Goal: Transaction & Acquisition: Purchase product/service

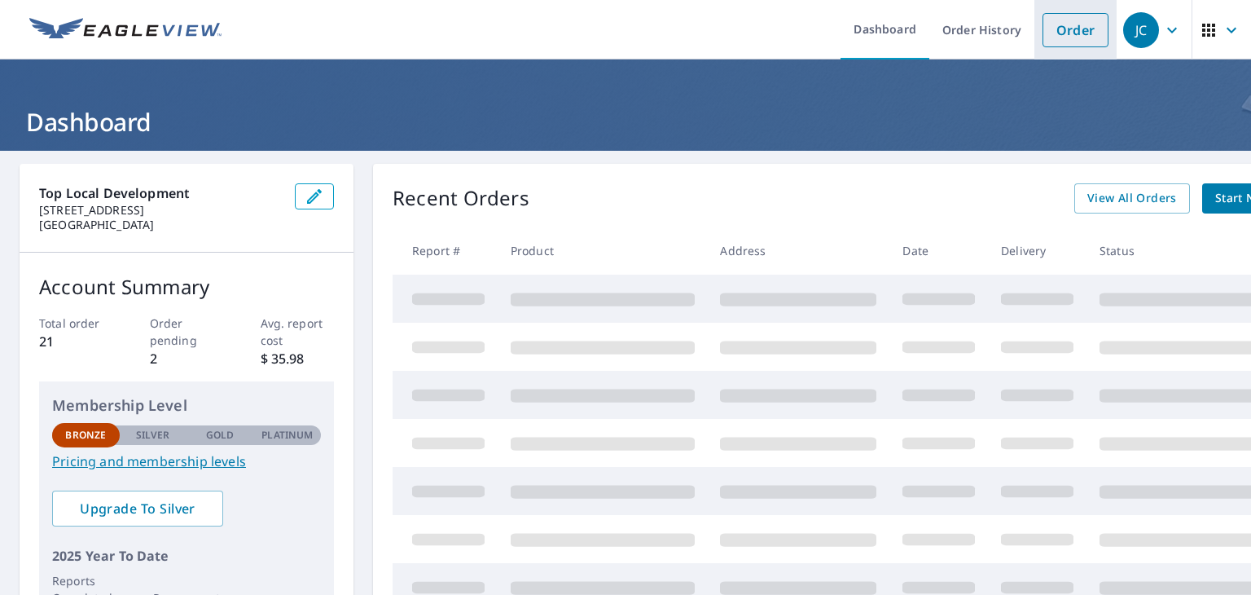
click at [1066, 27] on link "Order" at bounding box center [1076, 30] width 66 height 34
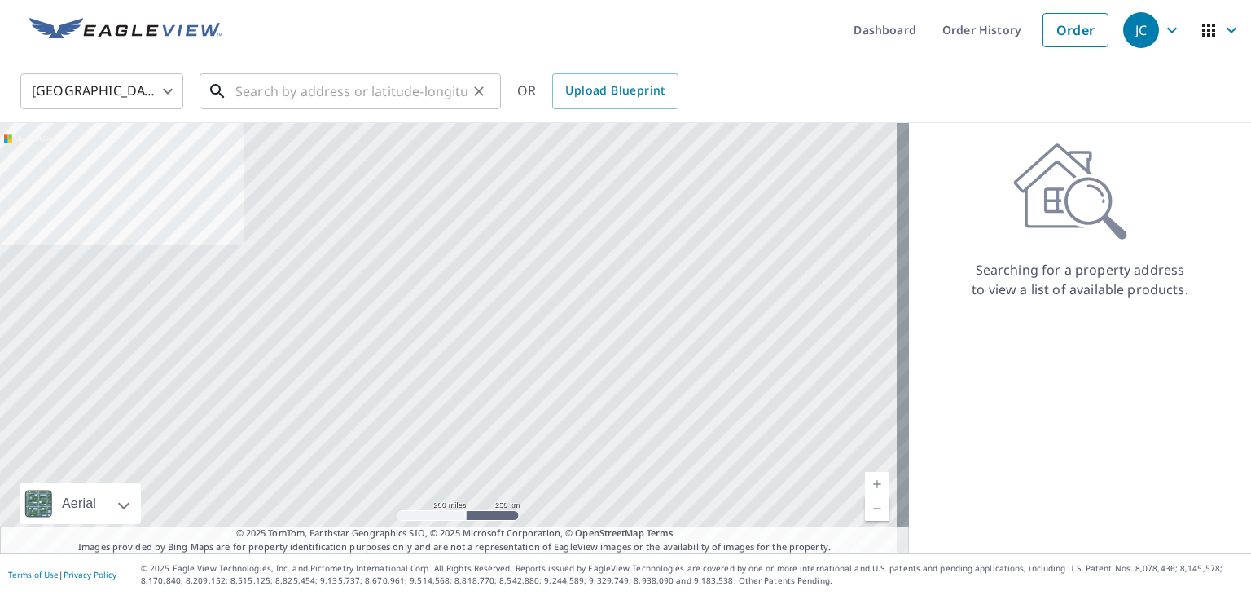
click at [264, 86] on input "text" at bounding box center [351, 91] width 232 height 46
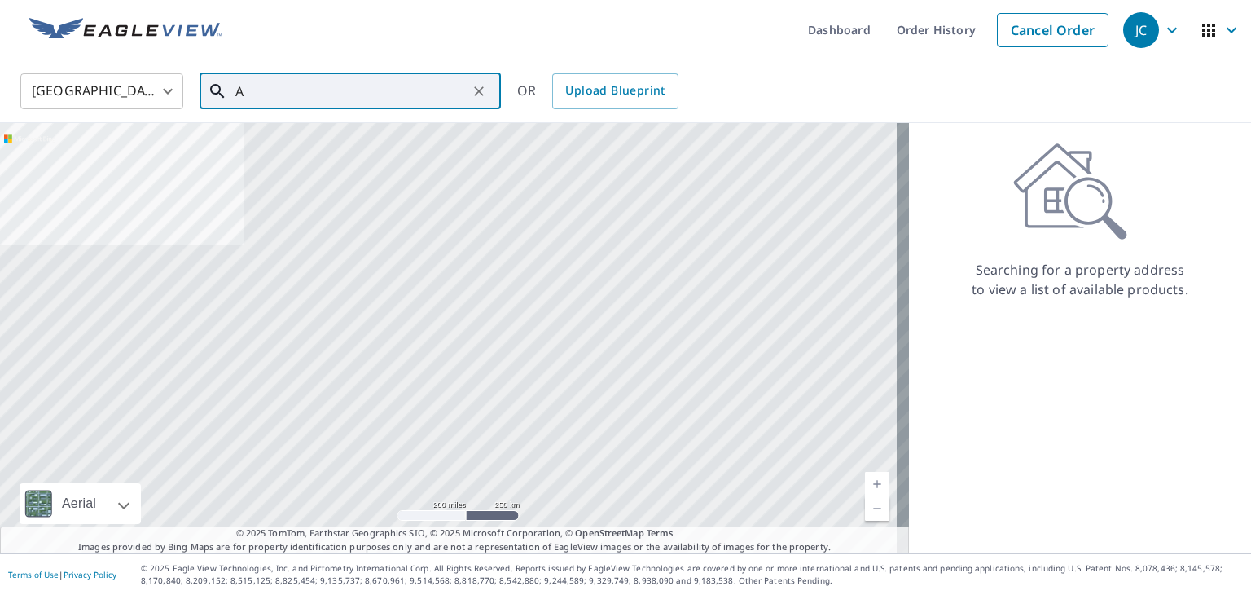
paste input "[STREET_ADDRESS]"
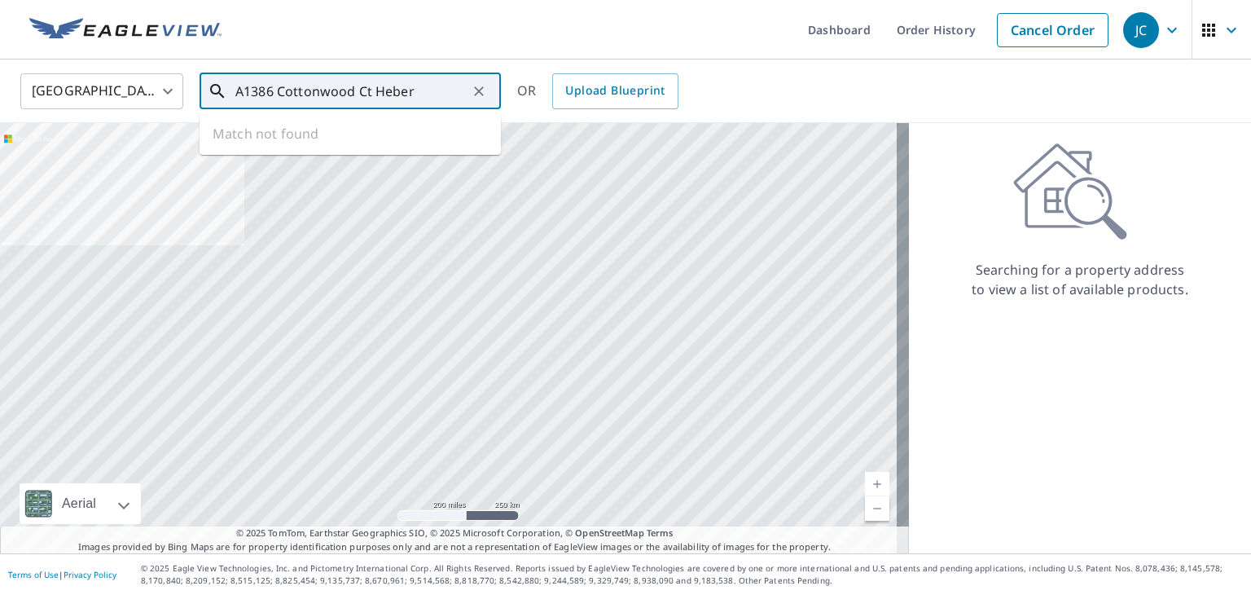
click at [247, 97] on input "A1386 Cottonwood Ct Heber" at bounding box center [351, 91] width 232 height 46
type input "1386 Cottonwood Ct Heber"
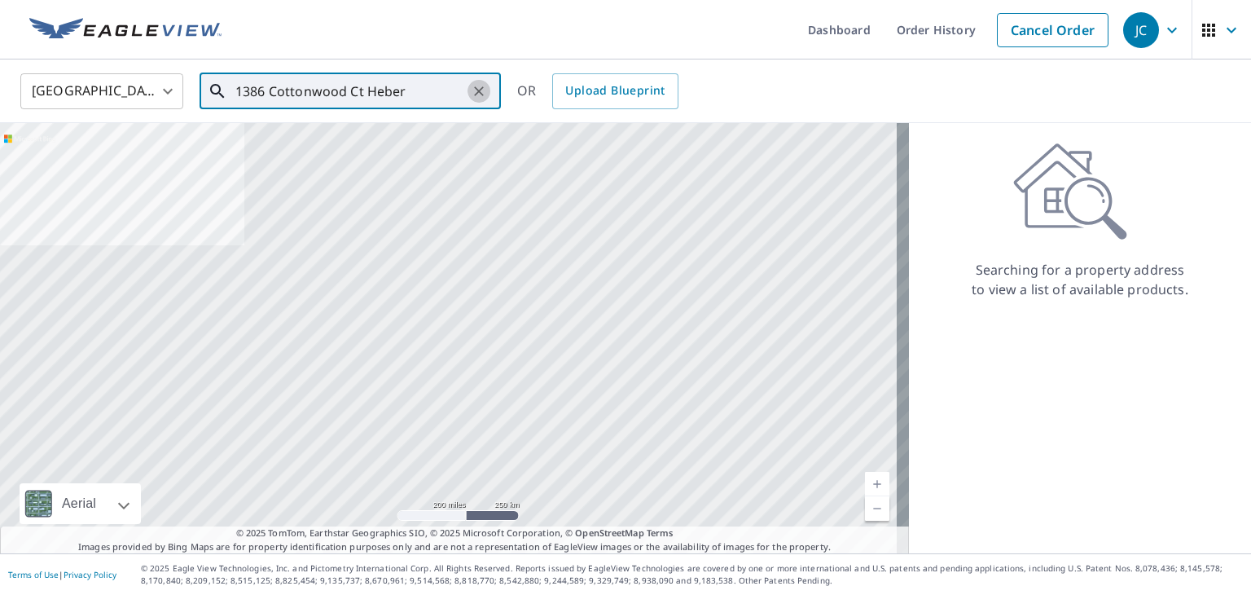
click at [475, 95] on icon "Clear" at bounding box center [479, 91] width 10 height 10
paste input "[STREET_ADDRESS]"
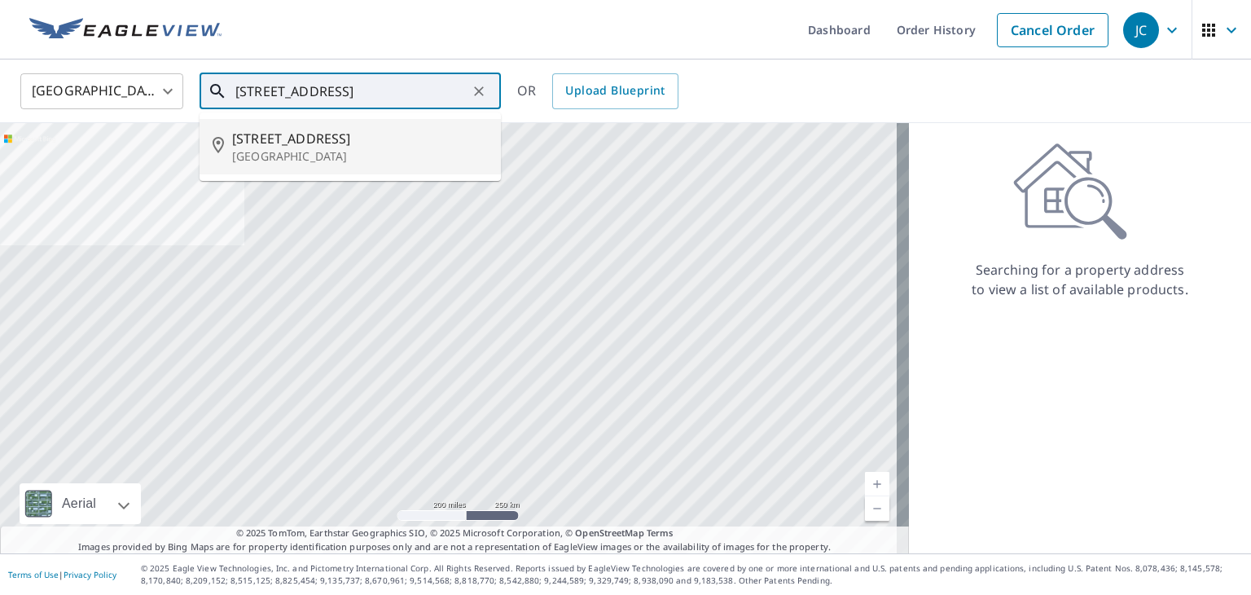
click at [327, 143] on span "[STREET_ADDRESS]" at bounding box center [360, 139] width 256 height 20
type input "[STREET_ADDRESS]"
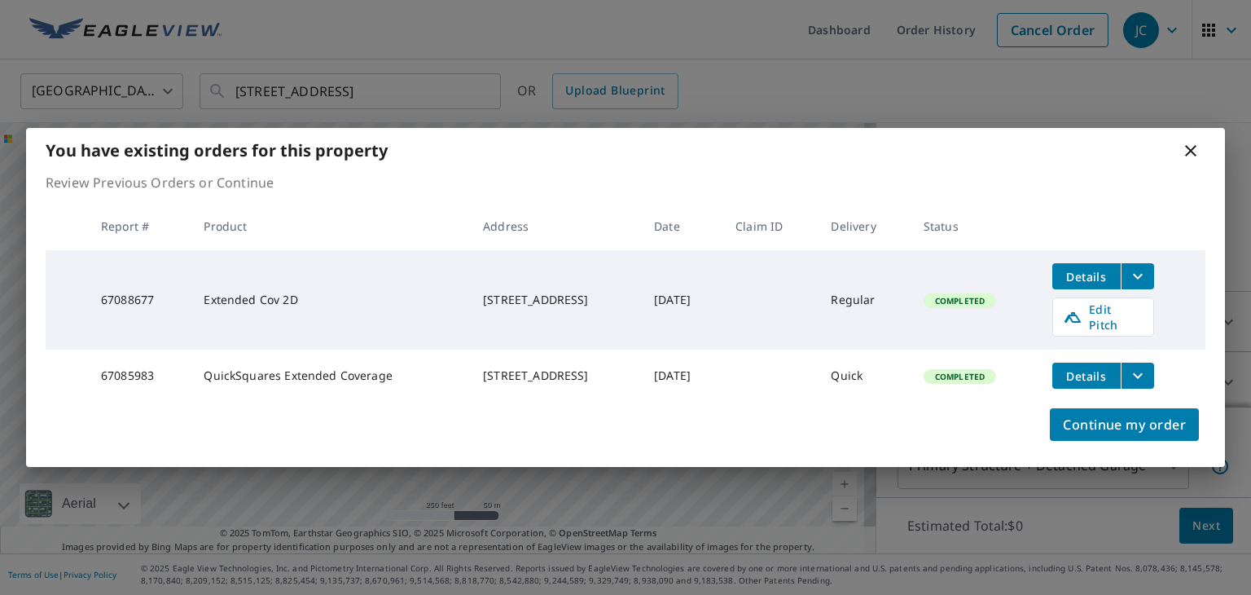
click at [1192, 149] on icon at bounding box center [1191, 151] width 20 height 20
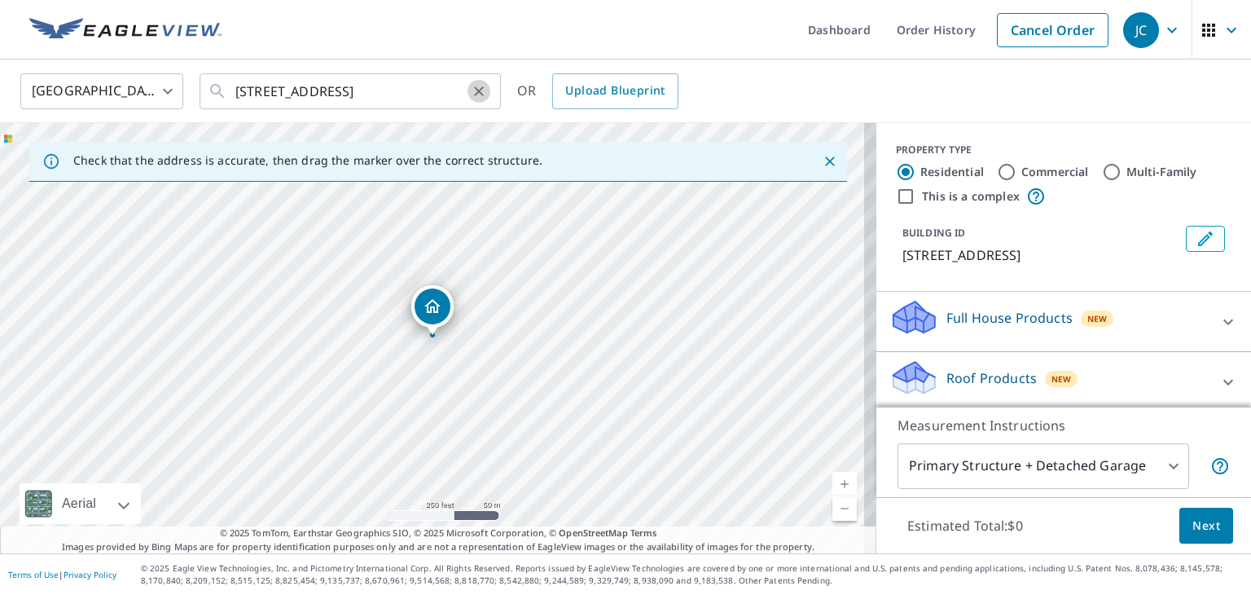
click at [476, 93] on icon "Clear" at bounding box center [479, 91] width 10 height 10
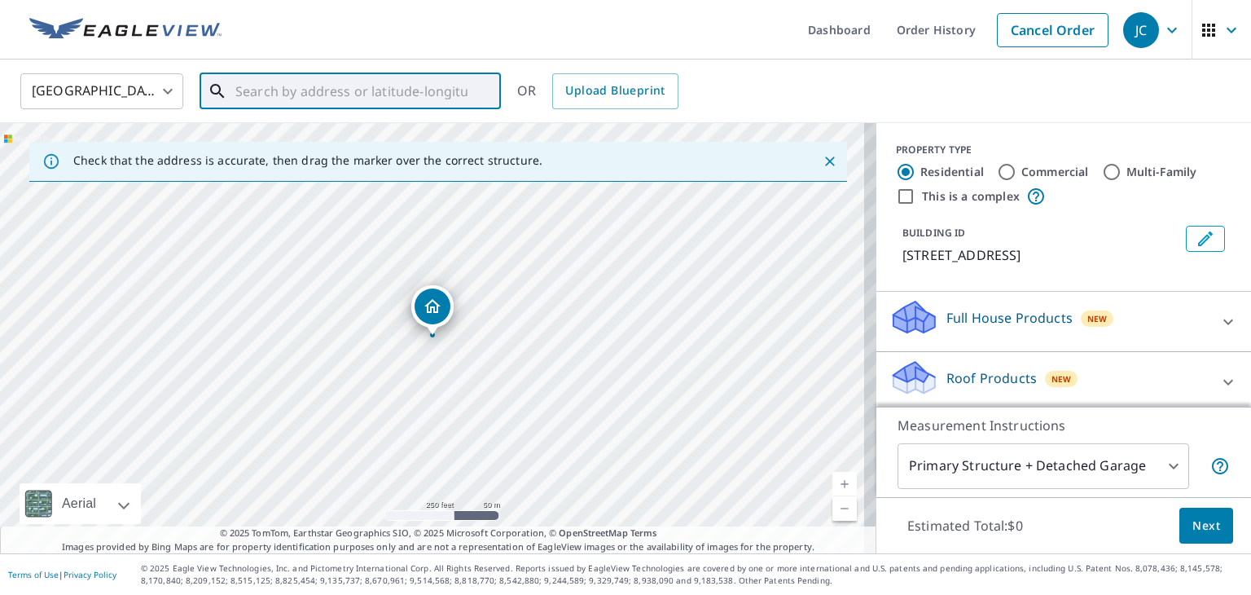
paste input "[STREET_ADDRESS][PERSON_NAME]"
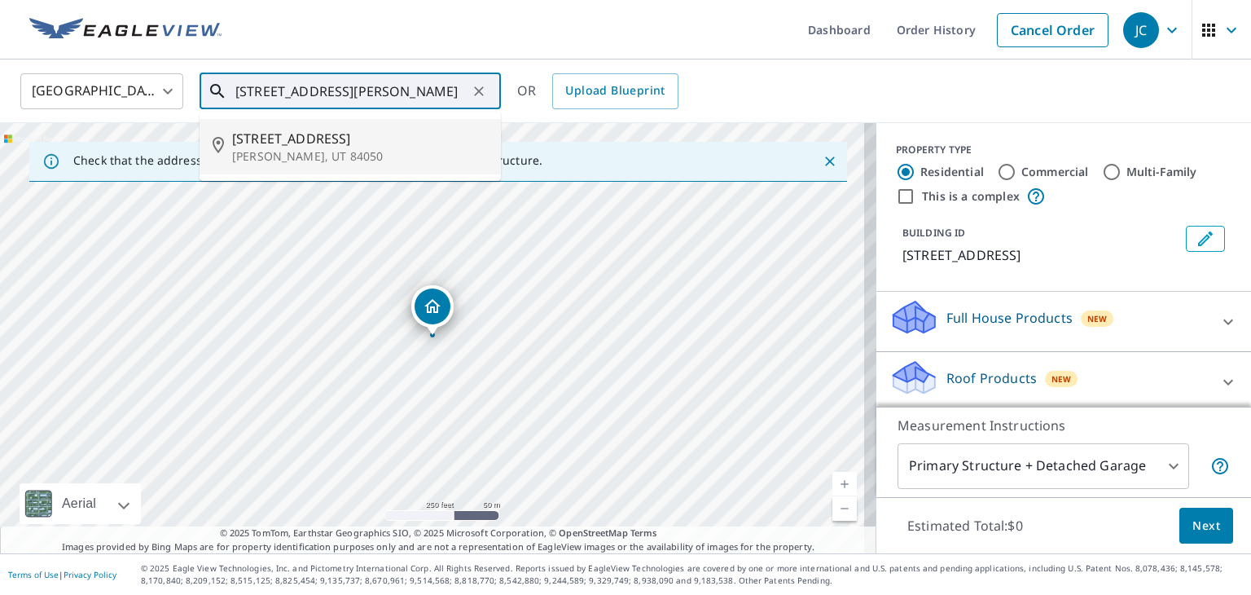
click at [295, 140] on span "[STREET_ADDRESS]" at bounding box center [360, 139] width 256 height 20
type input "[STREET_ADDRESS][PERSON_NAME]"
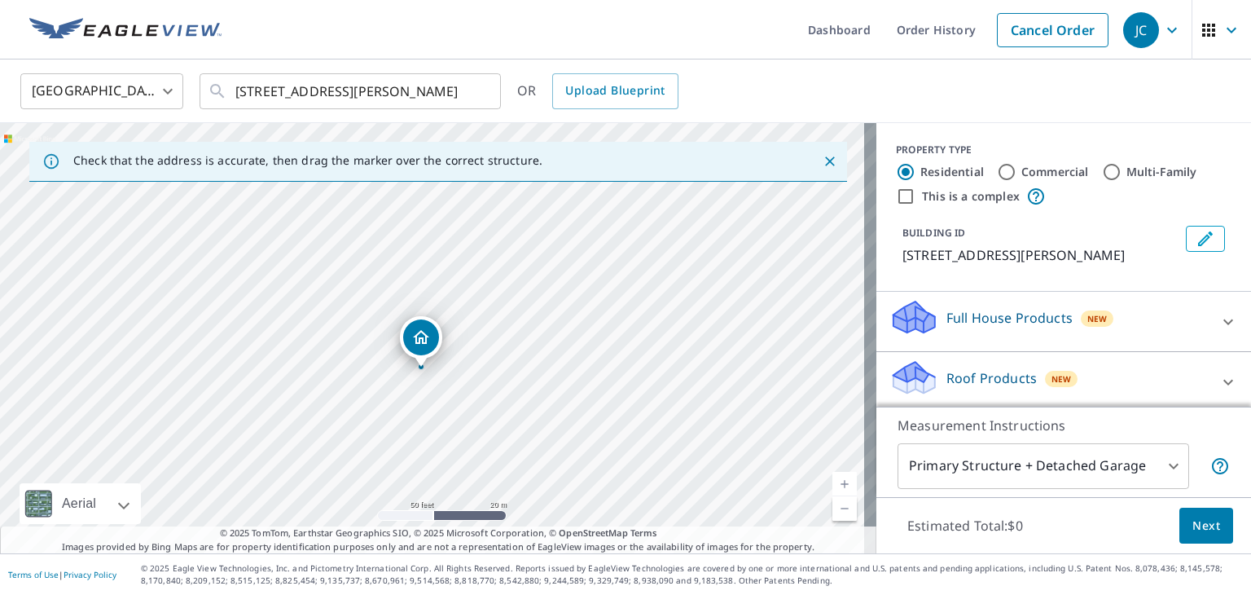
drag, startPoint x: 411, startPoint y: 333, endPoint x: 495, endPoint y: 353, distance: 86.1
click at [495, 353] on div "[STREET_ADDRESS][PERSON_NAME]" at bounding box center [438, 338] width 876 height 430
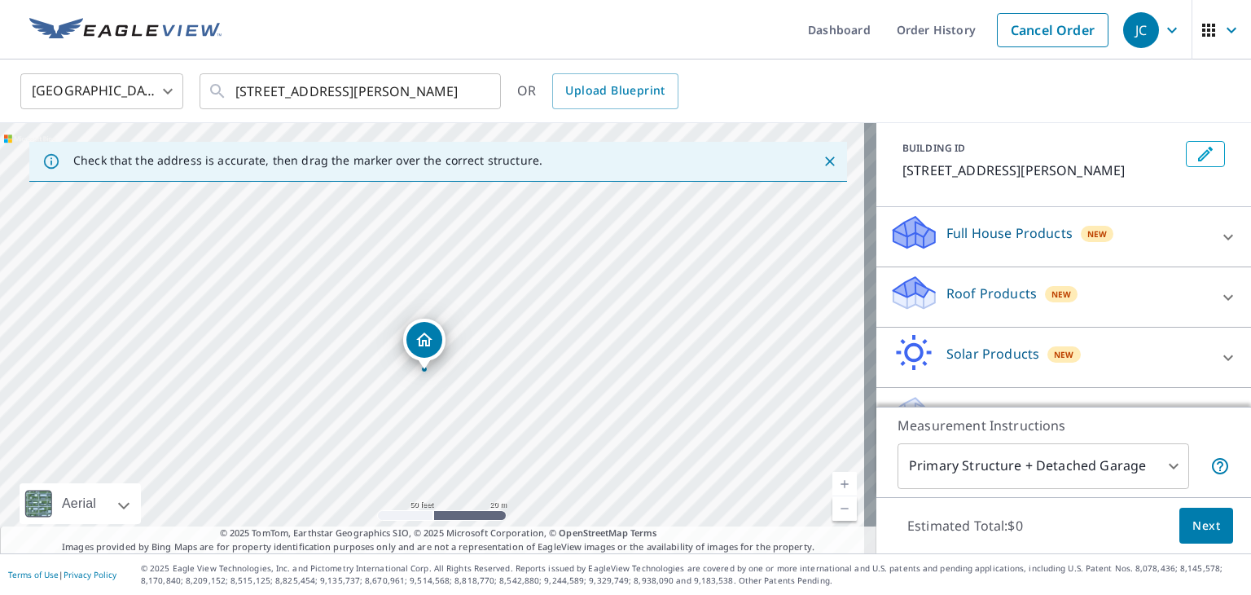
scroll to position [88, 0]
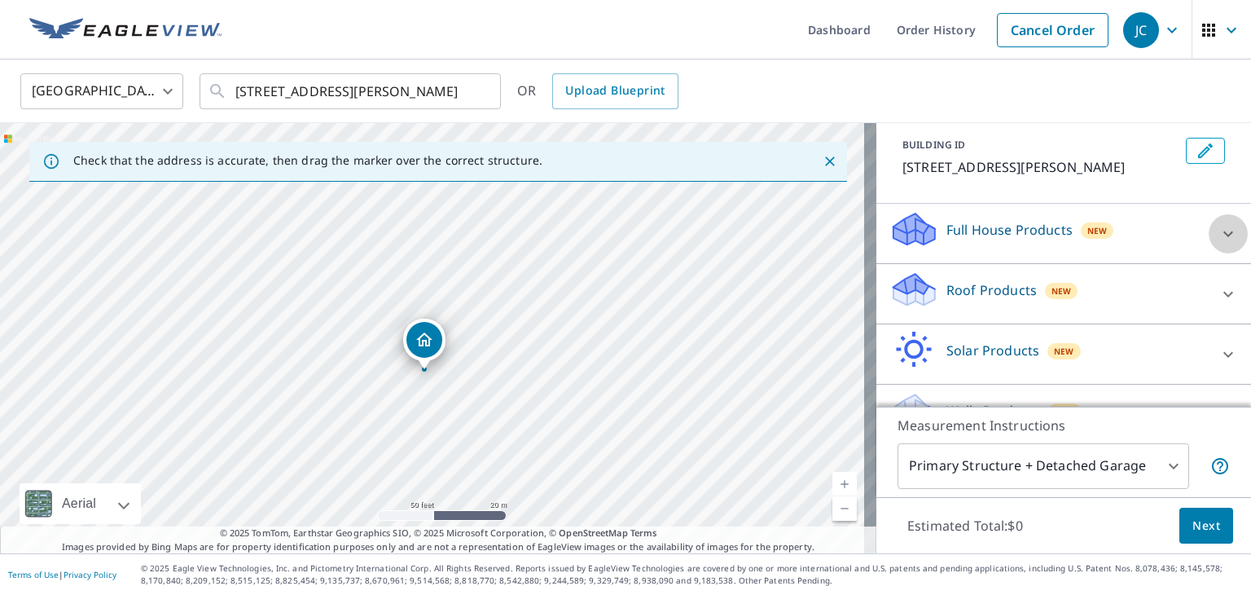
click at [1223, 236] on icon at bounding box center [1228, 234] width 10 height 6
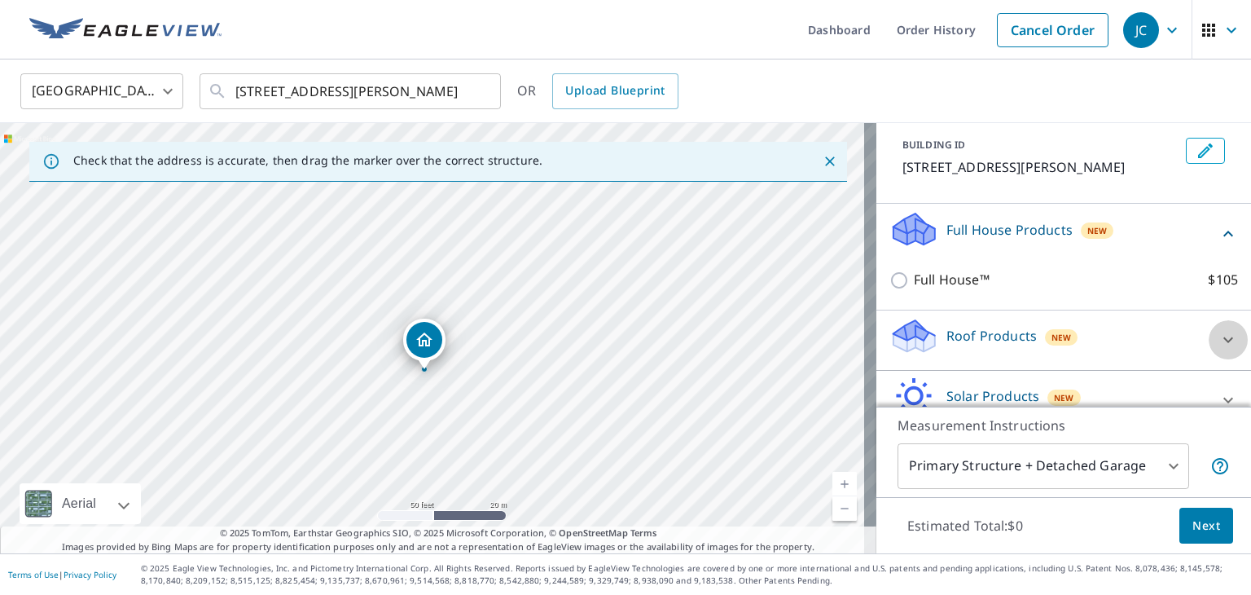
click at [1223, 343] on icon at bounding box center [1228, 340] width 10 height 6
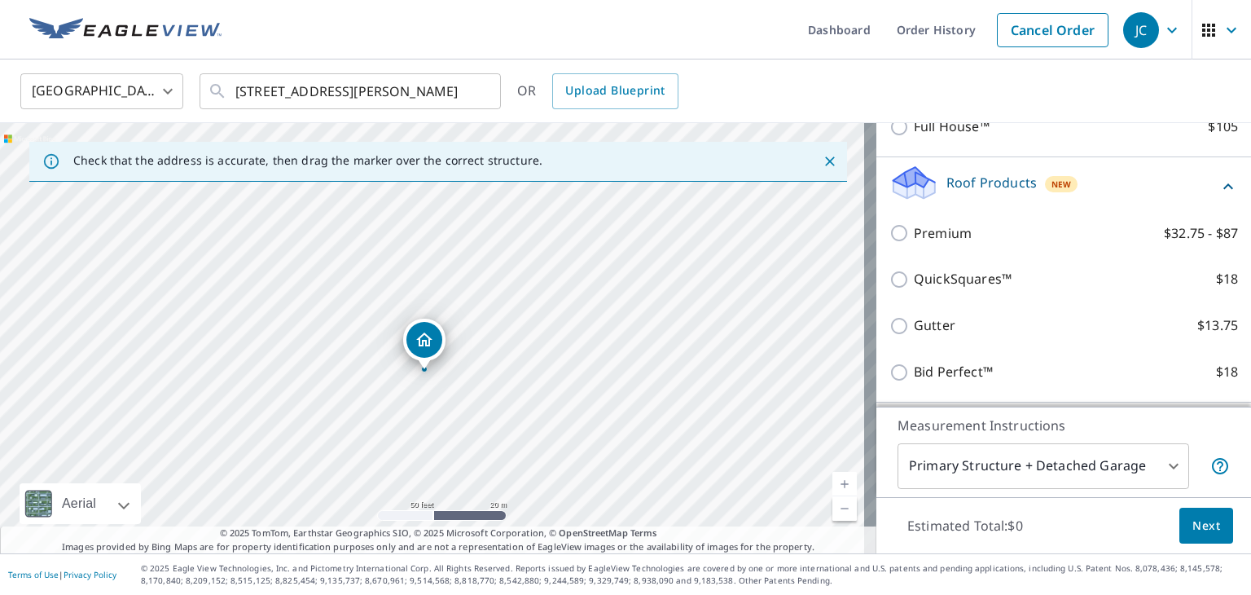
scroll to position [244, 0]
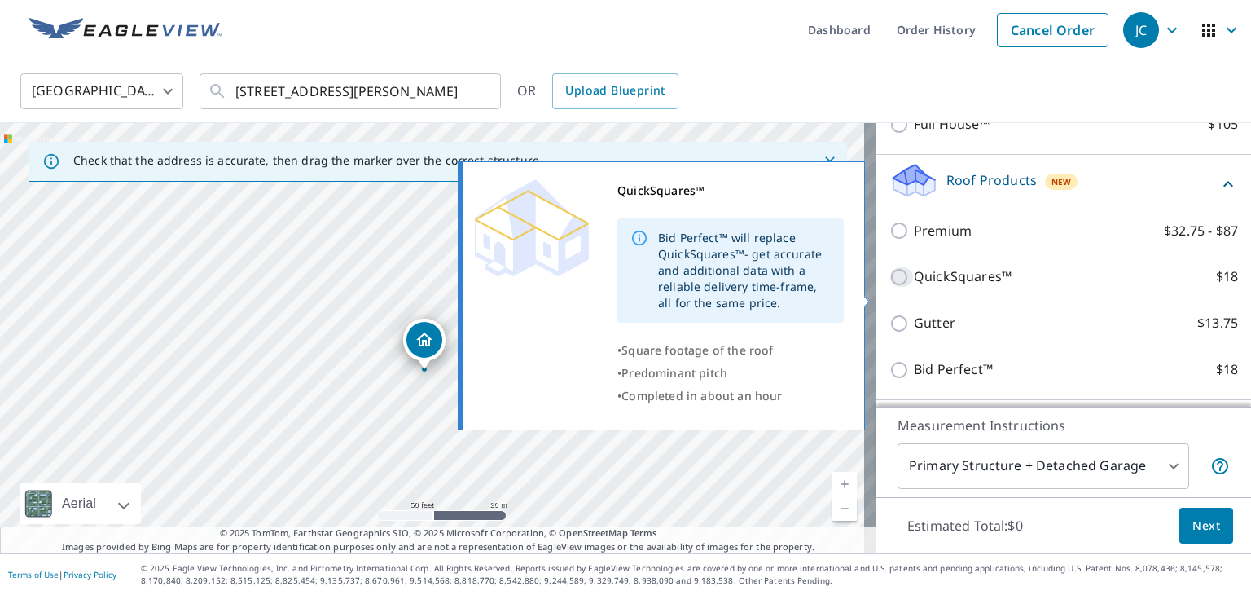
click at [889, 287] on input "QuickSquares™ $18" at bounding box center [901, 277] width 24 height 20
checkbox input "true"
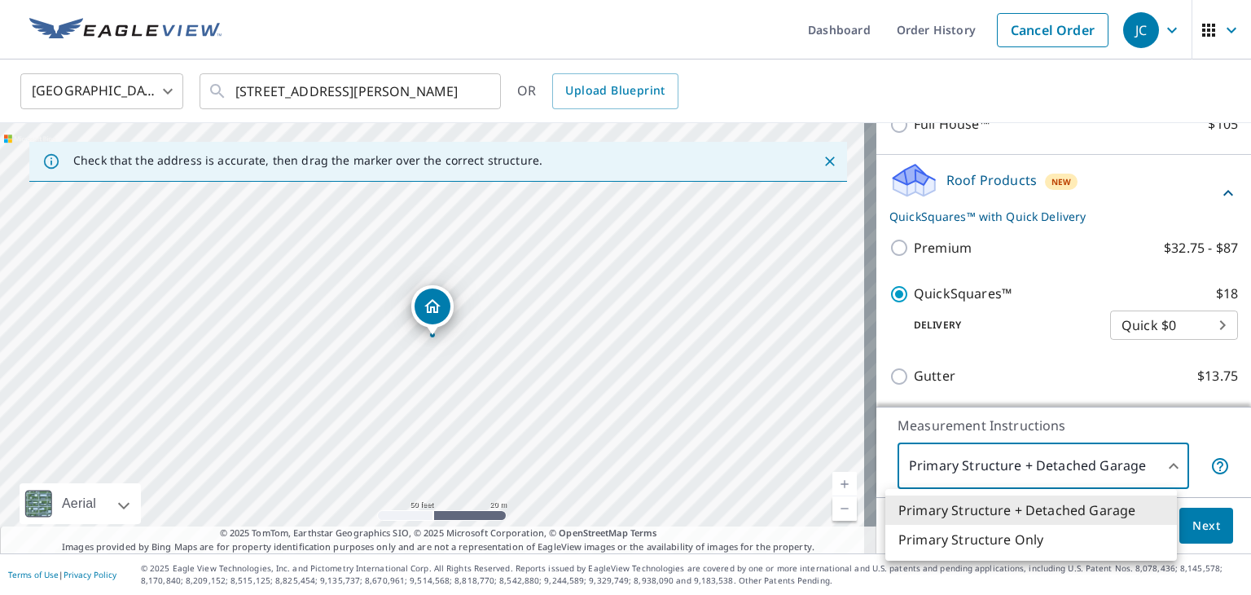
click at [1162, 457] on body "JC JC Dashboard Order History Cancel Order JC [GEOGRAPHIC_DATA] US ​ [STREET_AD…" at bounding box center [625, 297] width 1251 height 595
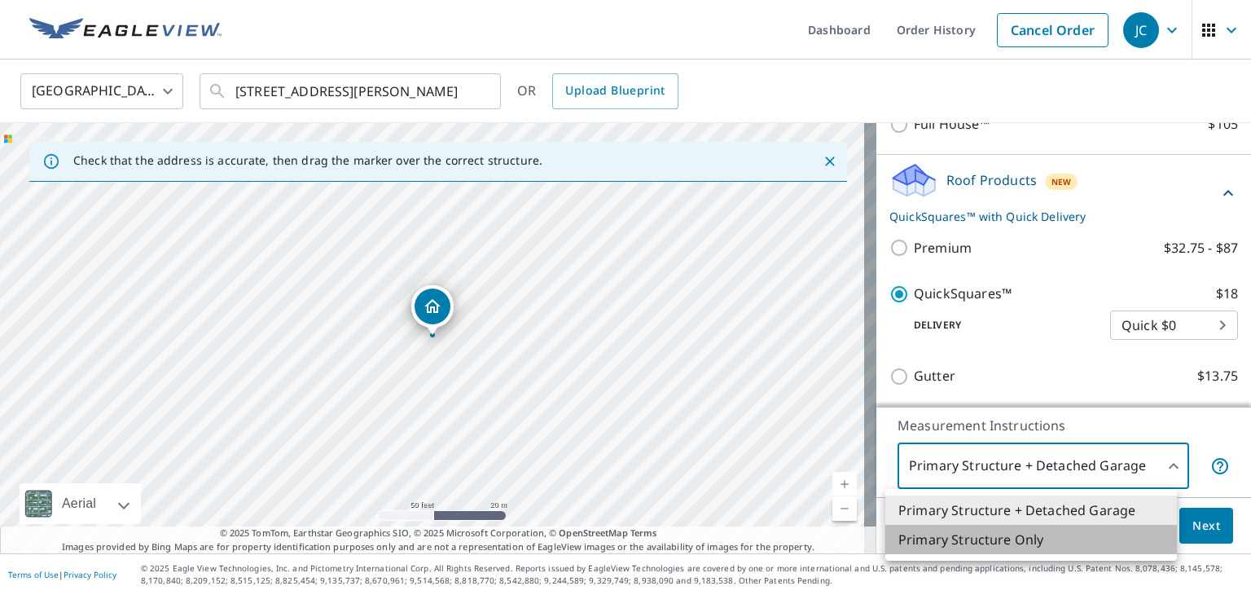
click at [983, 540] on li "Primary Structure Only" at bounding box center [1031, 539] width 292 height 29
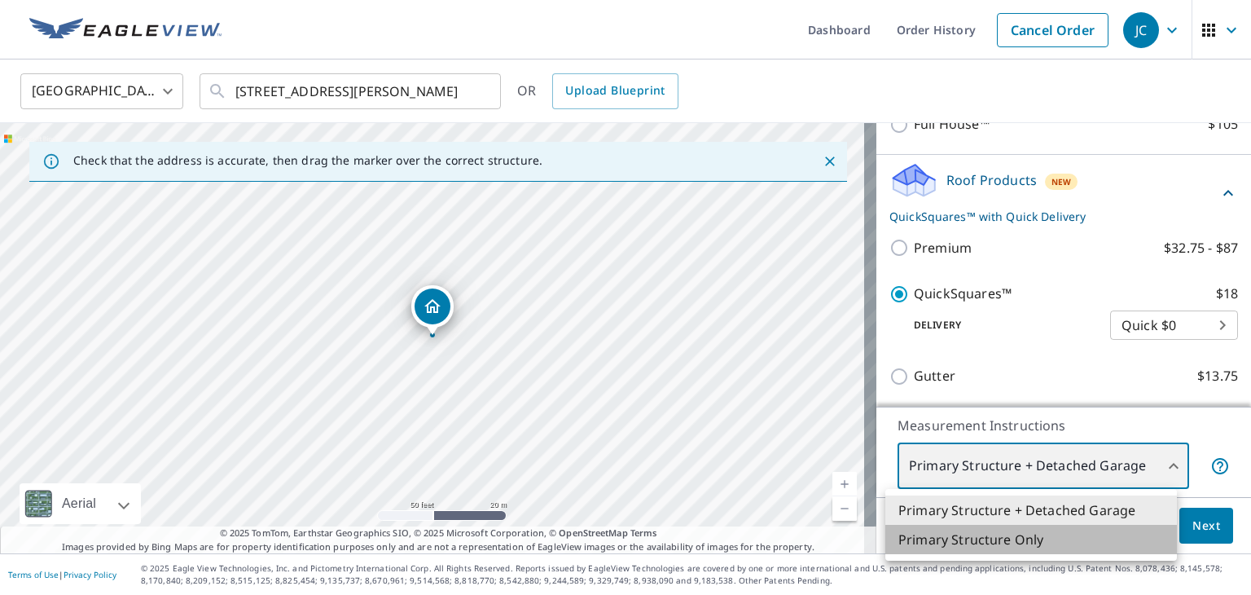
type input "2"
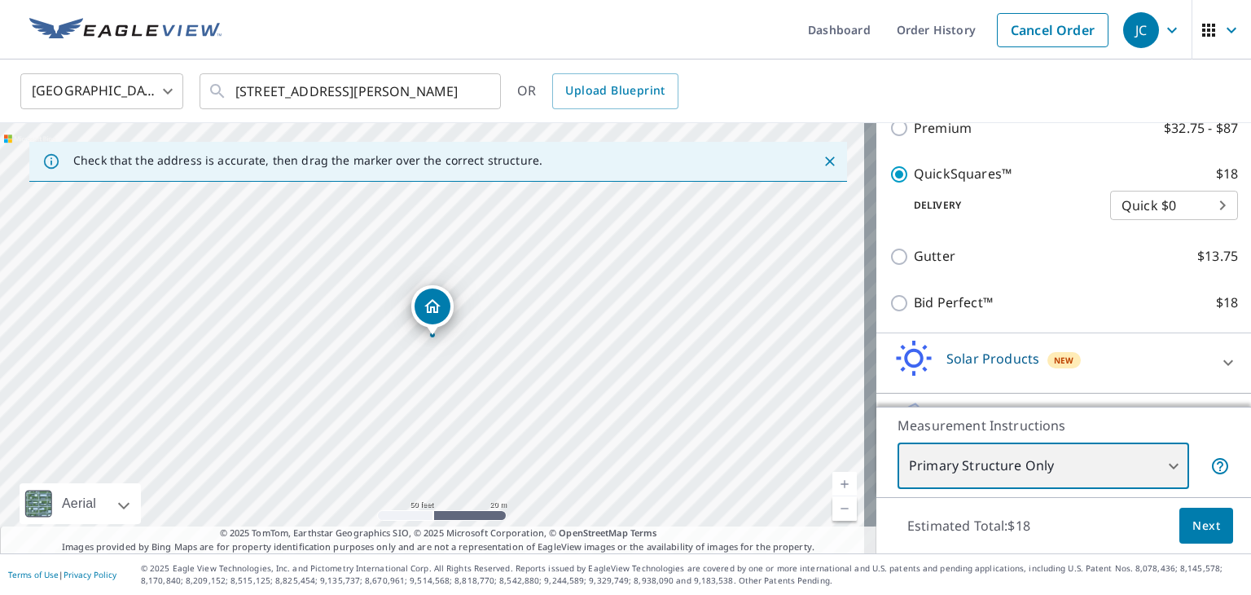
scroll to position [365, 0]
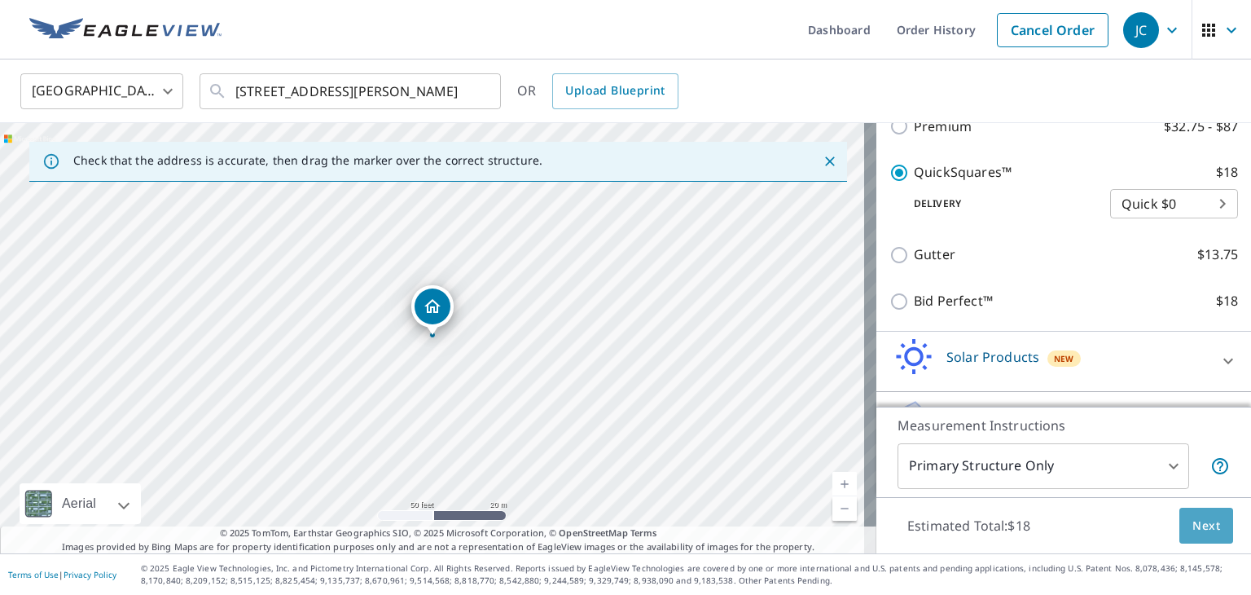
click at [1200, 534] on span "Next" at bounding box center [1206, 526] width 28 height 20
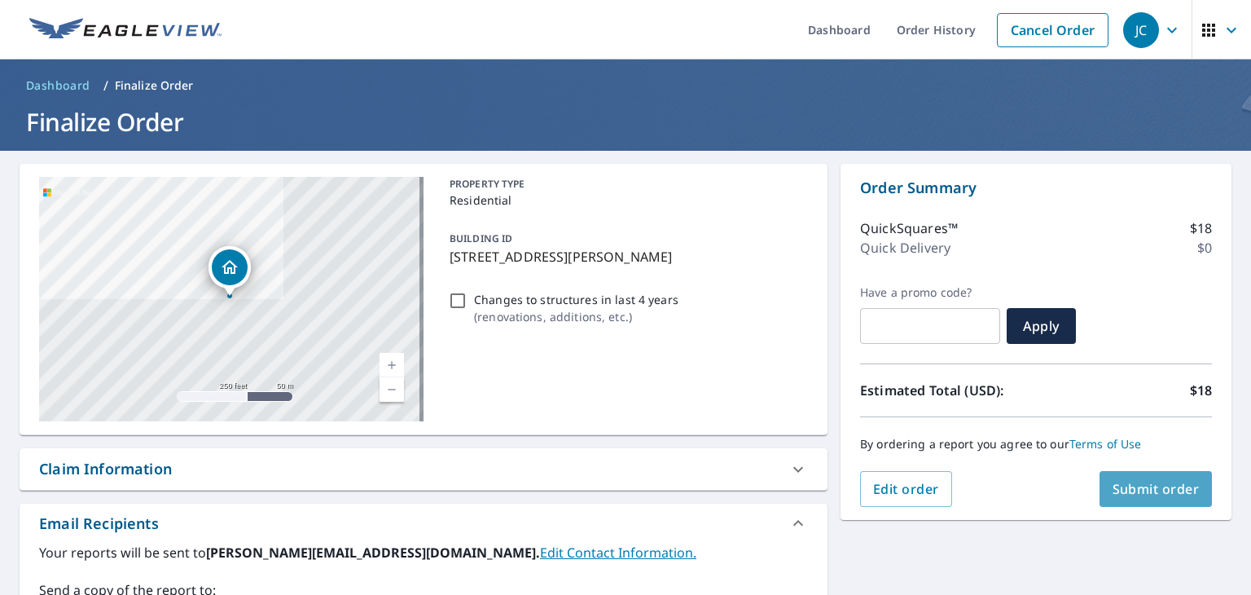
click at [1159, 496] on span "Submit order" at bounding box center [1156, 489] width 87 height 18
